Goal: Task Accomplishment & Management: Complete application form

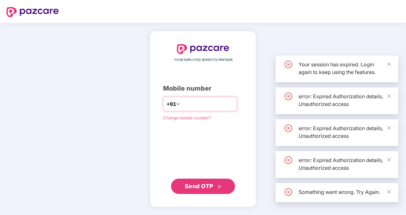
click at [193, 104] on input "number" at bounding box center [207, 104] width 52 height 10
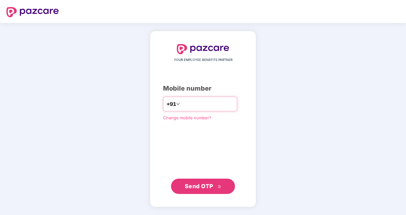
type input "*"
type input "**********"
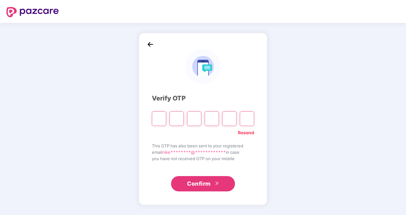
type input "*"
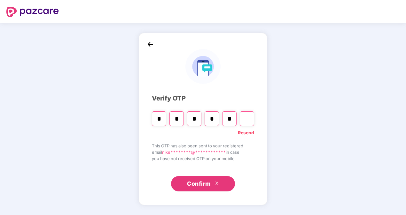
type input "*"
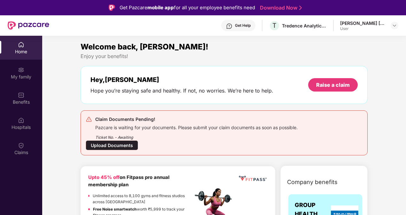
click at [109, 146] on div "Upload Documents" at bounding box center [112, 145] width 52 height 10
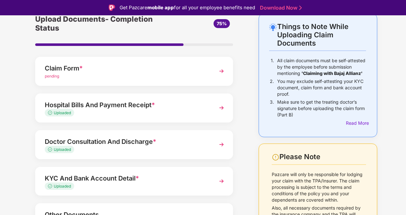
scroll to position [76, 0]
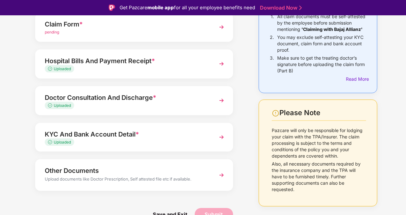
click at [144, 138] on div "KYC And Bank Account Detail *" at bounding box center [126, 134] width 163 height 10
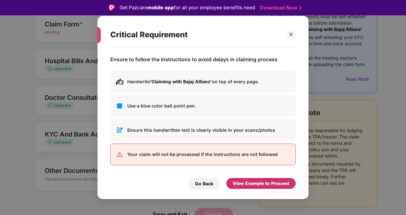
click at [254, 183] on div "View Example to Proceed" at bounding box center [260, 183] width 57 height 7
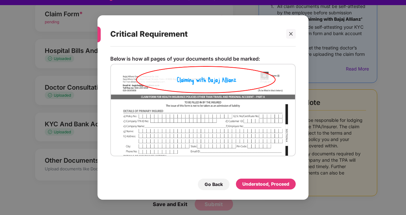
scroll to position [15, 0]
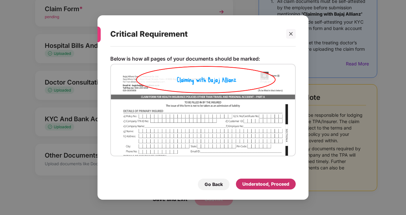
click at [268, 183] on div "Understood, Proceed" at bounding box center [265, 184] width 47 height 7
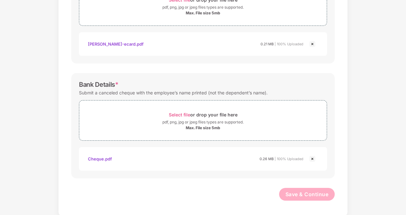
scroll to position [256, 0]
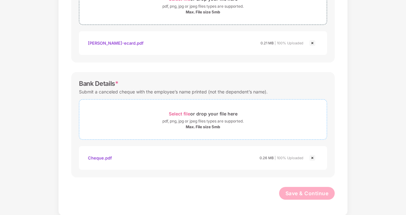
click at [210, 125] on div "Max. File size 5mb" at bounding box center [203, 127] width 34 height 5
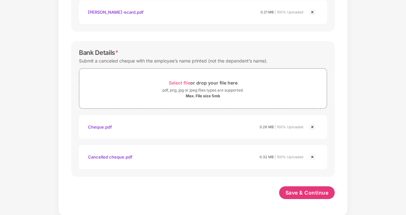
scroll to position [286, 0]
click at [312, 127] on img at bounding box center [312, 128] width 8 height 8
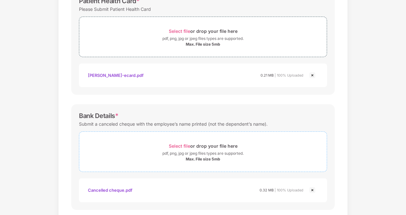
scroll to position [256, 0]
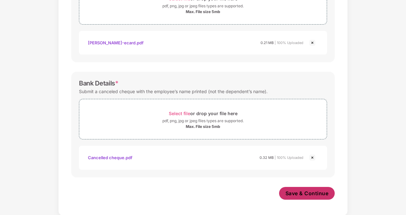
click at [303, 193] on span "Save & Continue" at bounding box center [306, 193] width 43 height 7
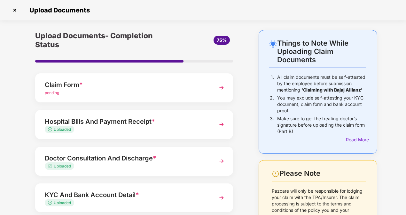
click at [221, 91] on img at bounding box center [221, 87] width 11 height 11
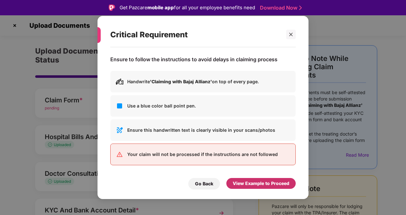
click at [255, 185] on div "View Example to Proceed" at bounding box center [260, 183] width 57 height 7
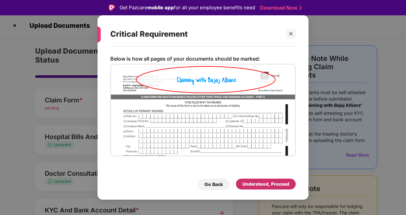
click at [262, 183] on div "Understood, Proceed" at bounding box center [265, 184] width 47 height 7
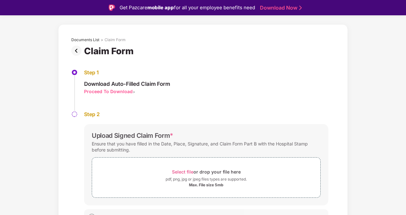
scroll to position [31, 0]
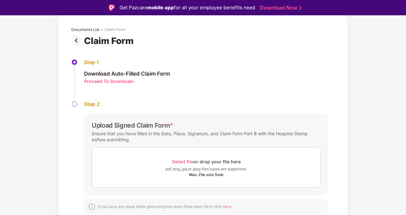
click at [183, 162] on span "Select file" at bounding box center [182, 161] width 21 height 5
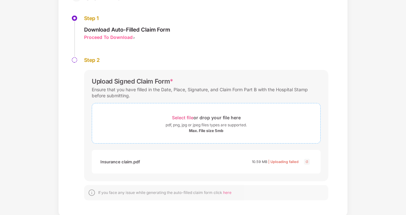
scroll to position [61, 0]
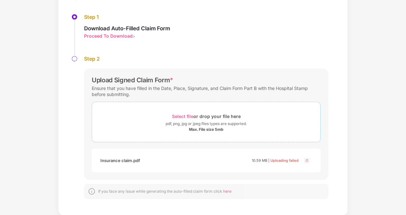
click at [185, 117] on span "Select file" at bounding box center [182, 116] width 21 height 5
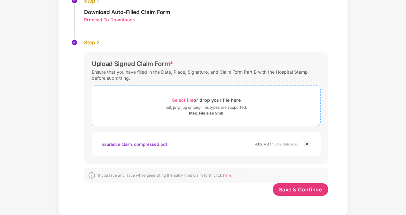
scroll to position [77, 0]
click at [307, 192] on span "Save & Continue" at bounding box center [300, 189] width 43 height 7
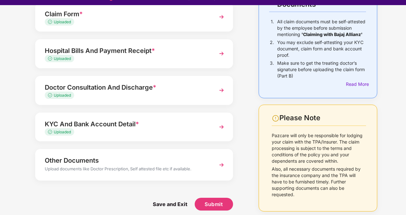
scroll to position [15, 0]
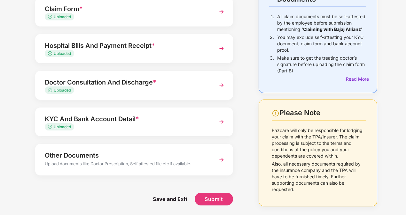
click at [221, 49] on img at bounding box center [221, 48] width 11 height 11
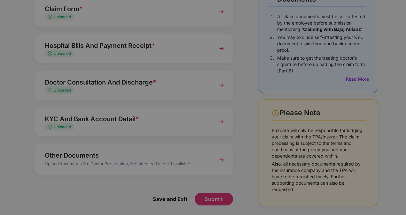
scroll to position [0, 0]
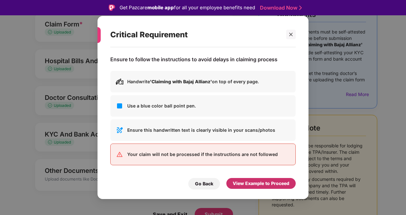
click at [246, 180] on div "View Example to Proceed" at bounding box center [260, 183] width 57 height 7
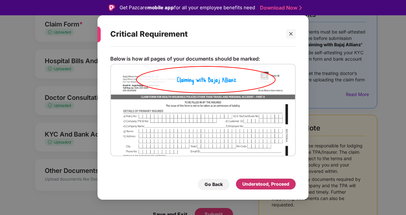
click at [263, 182] on div "Understood, Proceed" at bounding box center [265, 184] width 47 height 7
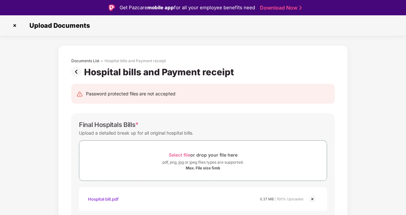
click at [73, 72] on img at bounding box center [77, 72] width 13 height 10
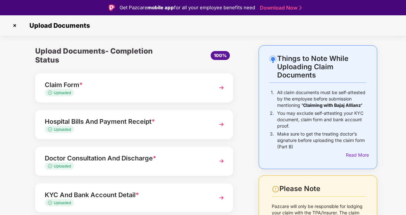
scroll to position [61, 0]
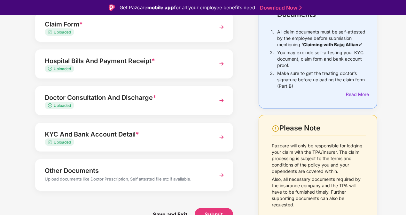
click at [222, 104] on img at bounding box center [221, 100] width 11 height 11
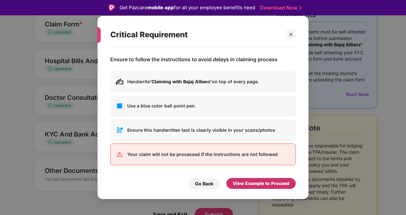
click at [261, 178] on div "View Example to Proceed" at bounding box center [260, 183] width 69 height 11
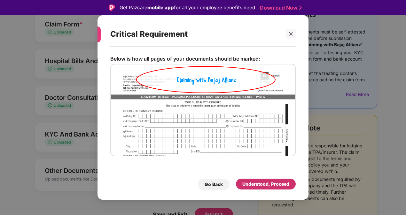
click at [257, 179] on div "Understood, Proceed" at bounding box center [266, 184] width 60 height 11
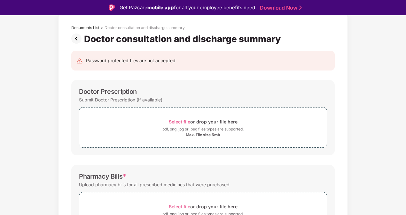
scroll to position [64, 0]
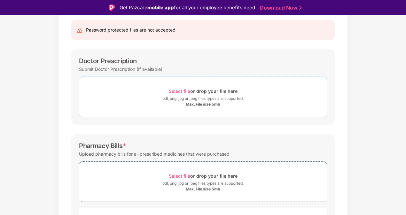
click at [209, 104] on div "Max. File size 5mb" at bounding box center [203, 104] width 34 height 5
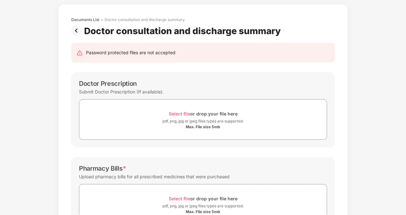
scroll to position [0, 0]
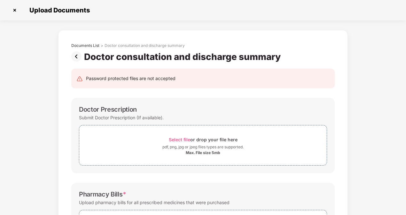
click at [74, 57] on img at bounding box center [77, 56] width 13 height 10
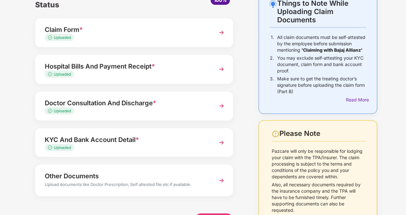
scroll to position [61, 0]
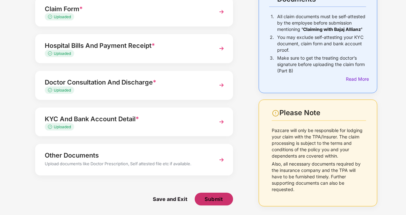
click at [215, 198] on span "Submit" at bounding box center [213, 199] width 18 height 7
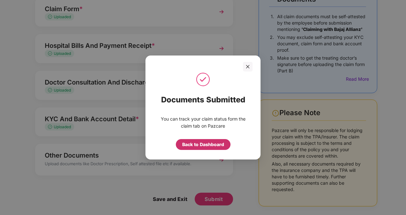
click at [203, 146] on div "Back to Dashboard" at bounding box center [203, 144] width 42 height 7
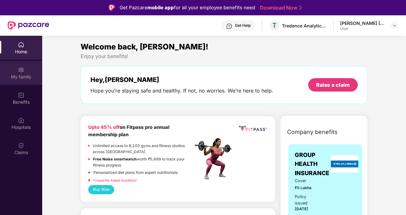
click at [27, 76] on div "My family" at bounding box center [21, 77] width 42 height 6
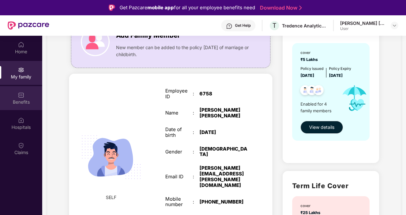
scroll to position [64, 0]
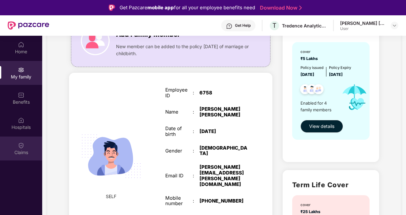
click at [10, 147] on div "Claims" at bounding box center [21, 149] width 42 height 24
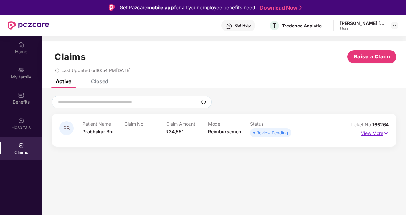
click at [384, 132] on img at bounding box center [385, 133] width 5 height 7
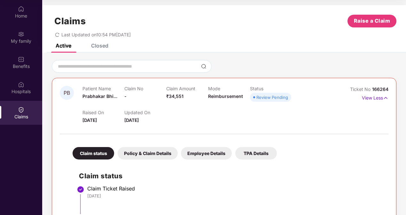
click at [147, 155] on div "Policy & Claim Details" at bounding box center [148, 153] width 60 height 12
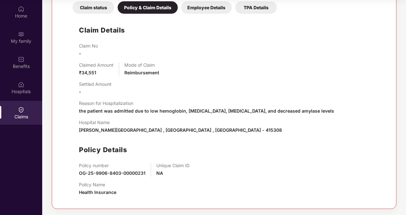
scroll to position [82, 0]
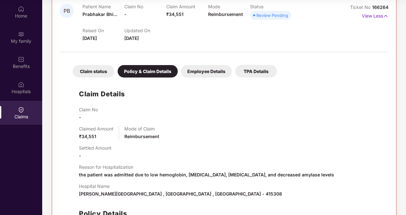
click at [204, 68] on div "Employee Details" at bounding box center [206, 71] width 51 height 12
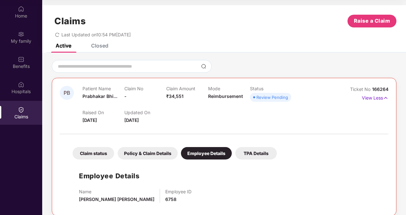
scroll to position [7, 0]
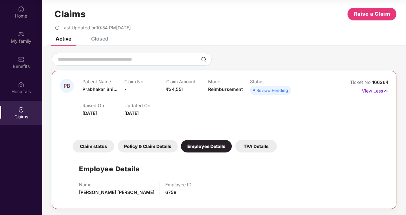
click at [255, 141] on div "TPA Details" at bounding box center [256, 146] width 42 height 12
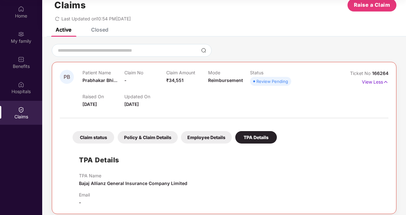
scroll to position [21, 0]
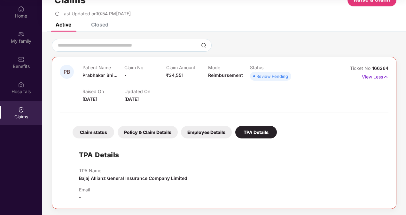
click at [80, 130] on div "Claim status" at bounding box center [93, 132] width 42 height 12
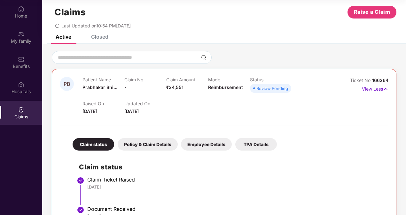
scroll to position [0, 0]
